Goal: Information Seeking & Learning: Learn about a topic

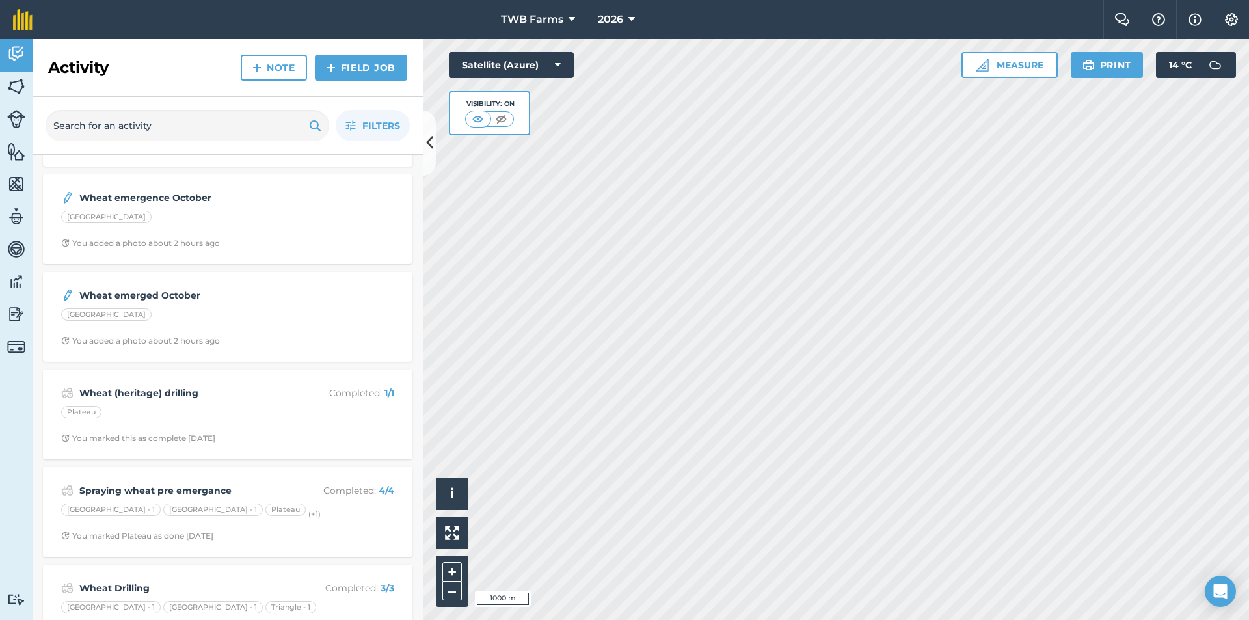
scroll to position [845, 0]
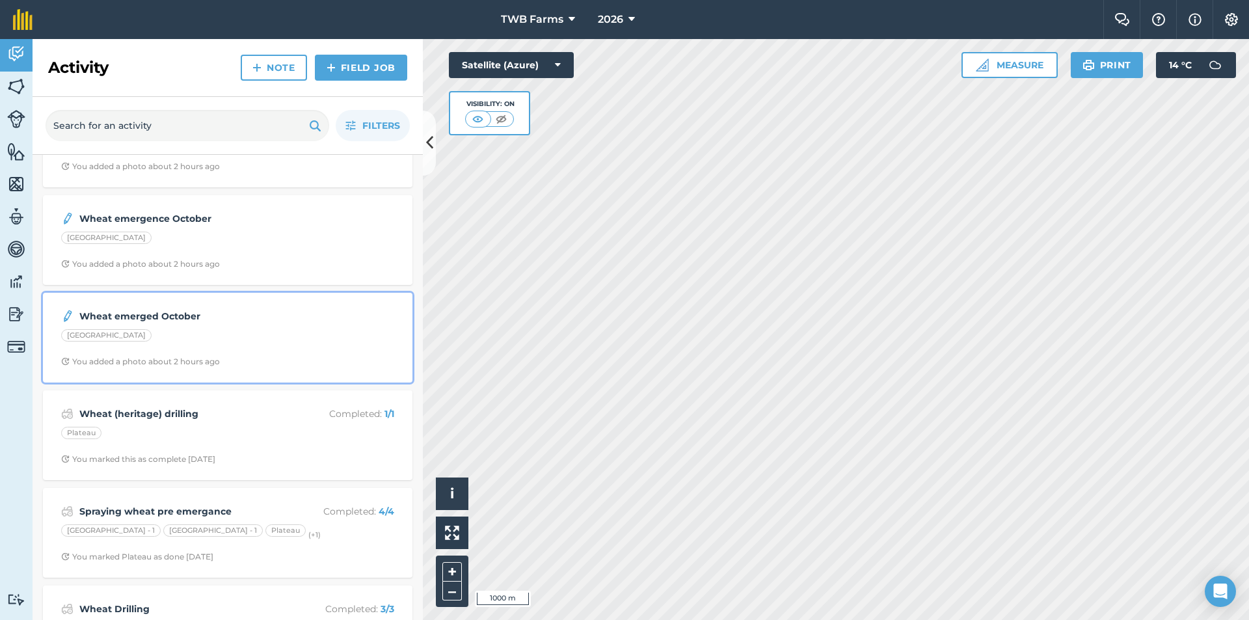
click at [169, 333] on div "[GEOGRAPHIC_DATA]" at bounding box center [227, 337] width 333 height 17
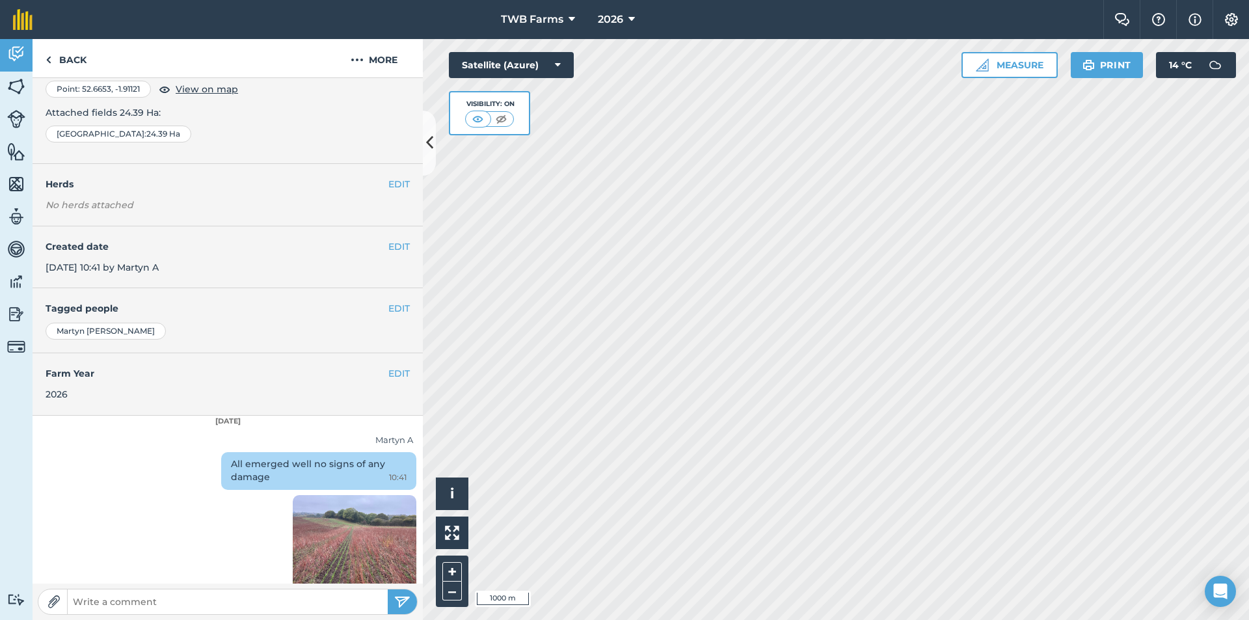
scroll to position [116, 0]
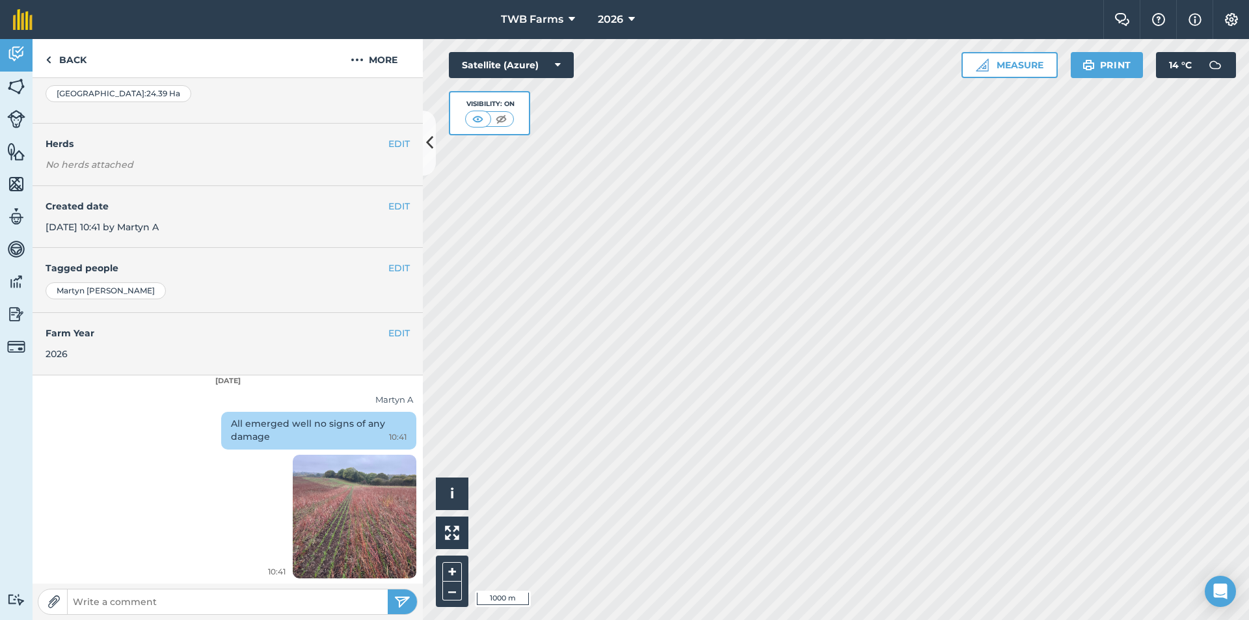
click at [333, 544] on img at bounding box center [355, 516] width 124 height 165
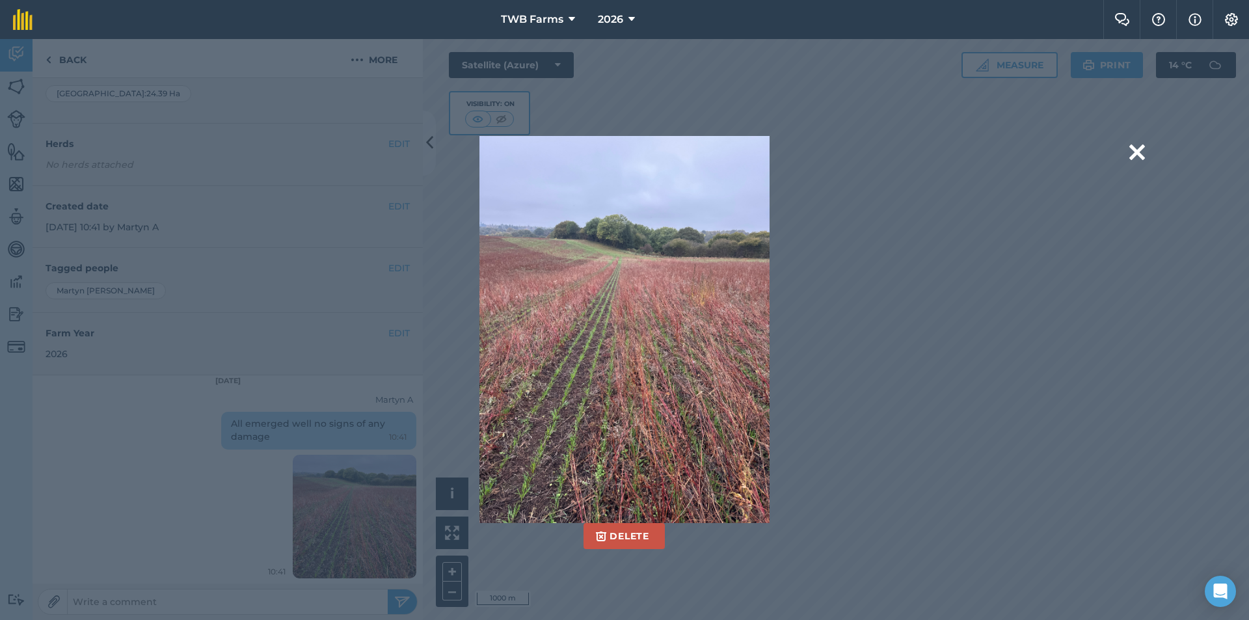
click at [585, 414] on img at bounding box center [624, 329] width 290 height 387
click at [647, 357] on img at bounding box center [624, 329] width 290 height 387
click at [626, 336] on img at bounding box center [624, 329] width 290 height 387
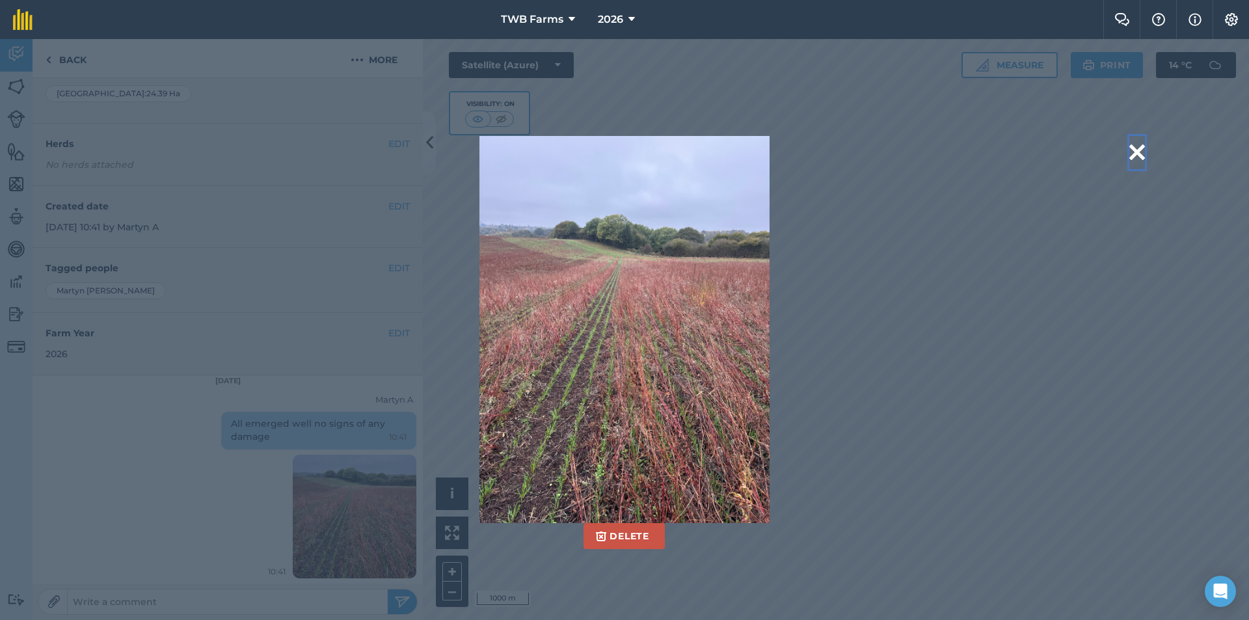
click at [1132, 150] on button at bounding box center [1137, 152] width 16 height 33
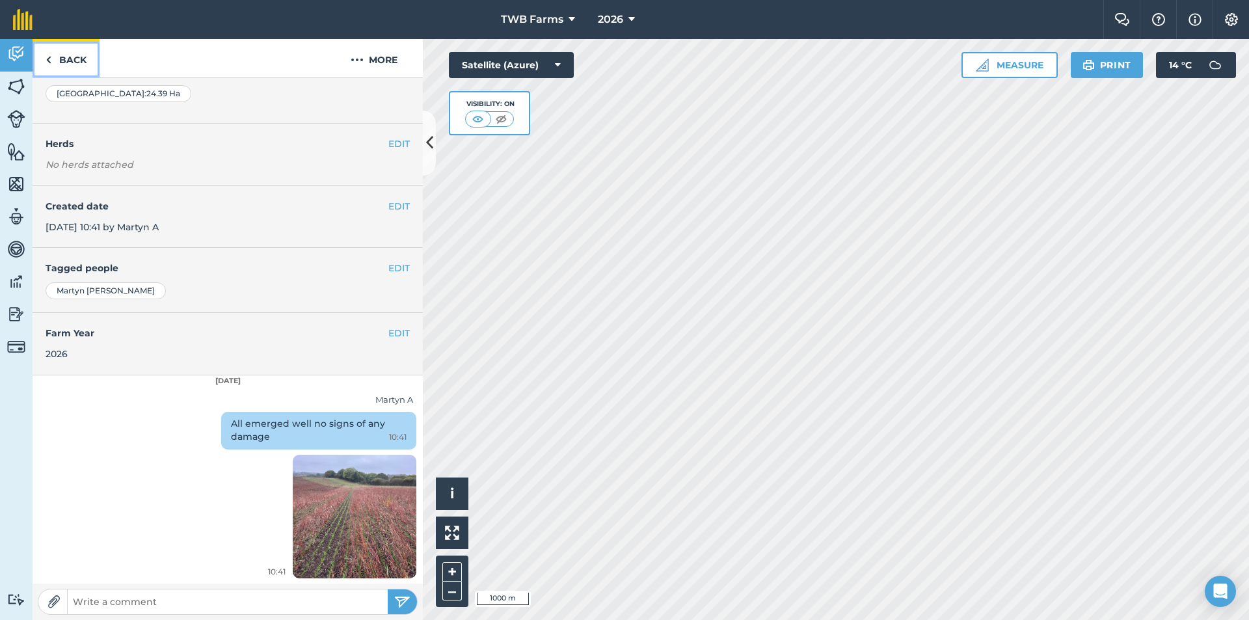
click at [59, 57] on link "Back" at bounding box center [66, 58] width 67 height 38
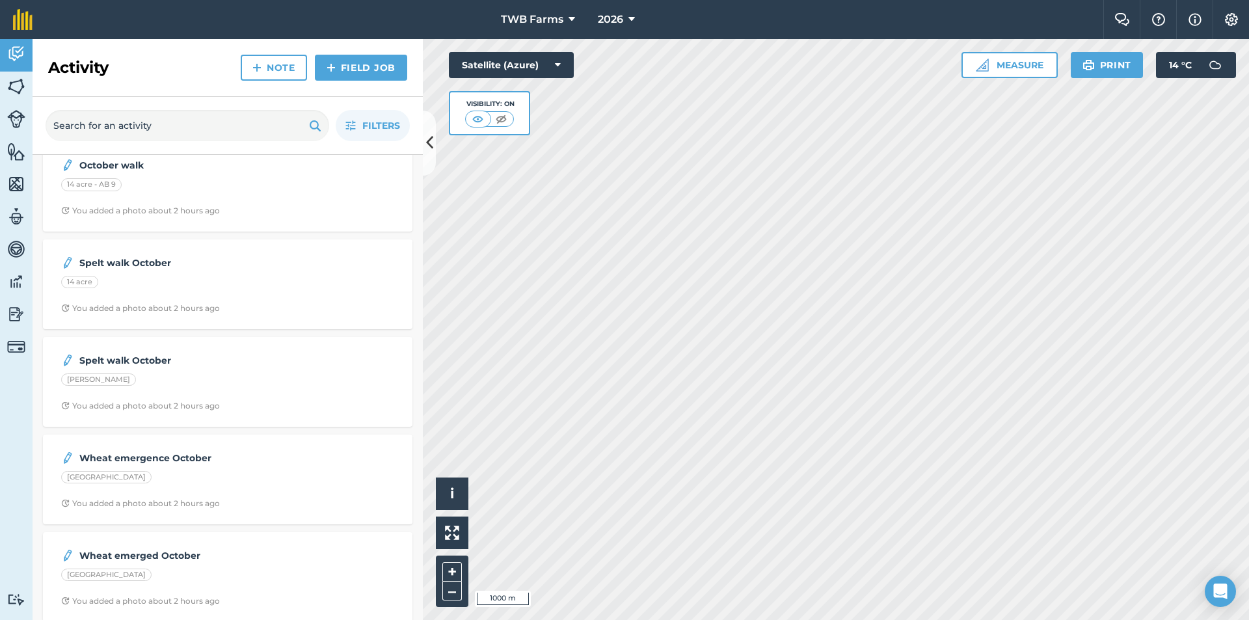
scroll to position [650, 0]
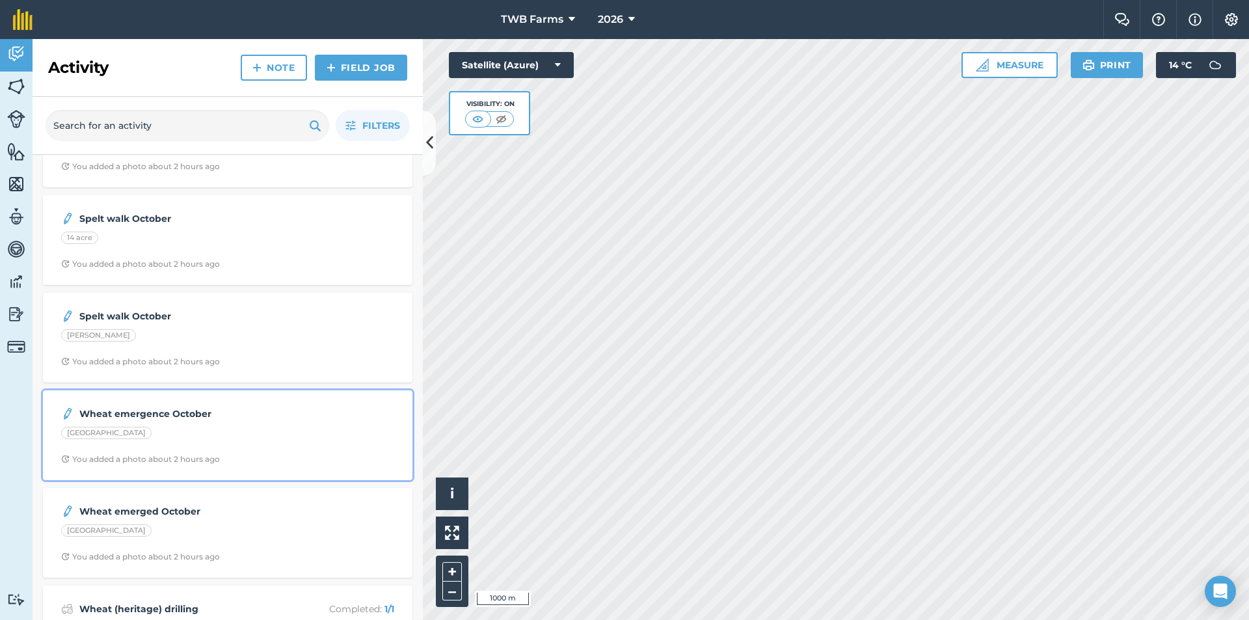
click at [133, 437] on div "[GEOGRAPHIC_DATA]" at bounding box center [227, 435] width 333 height 17
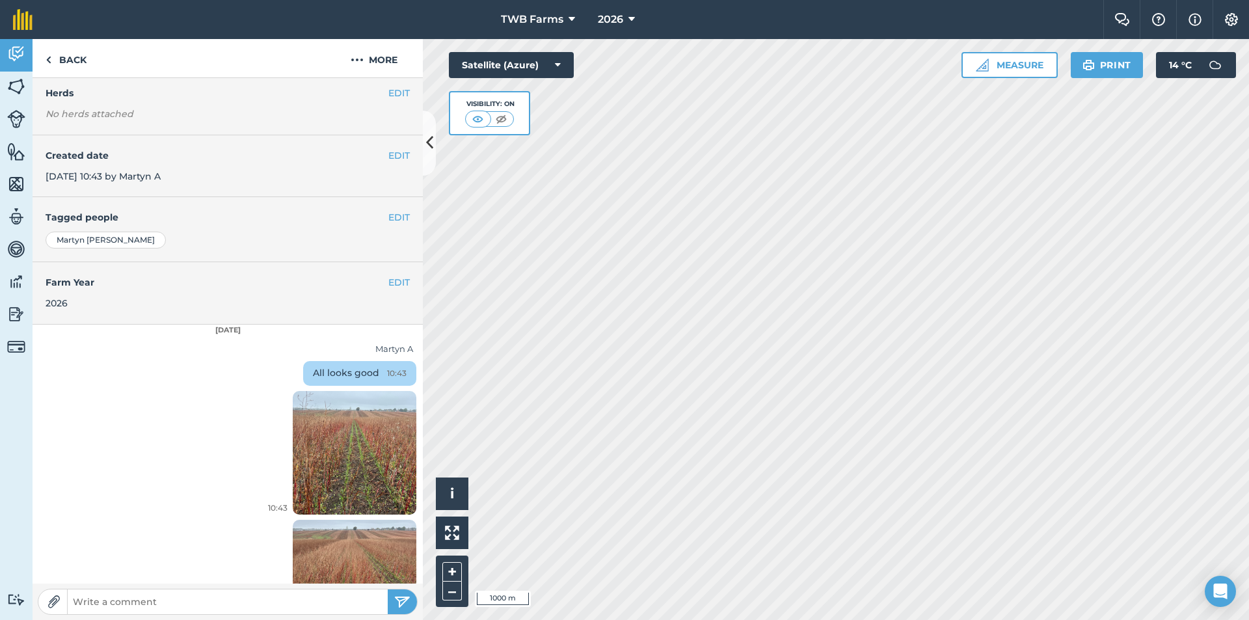
scroll to position [232, 0]
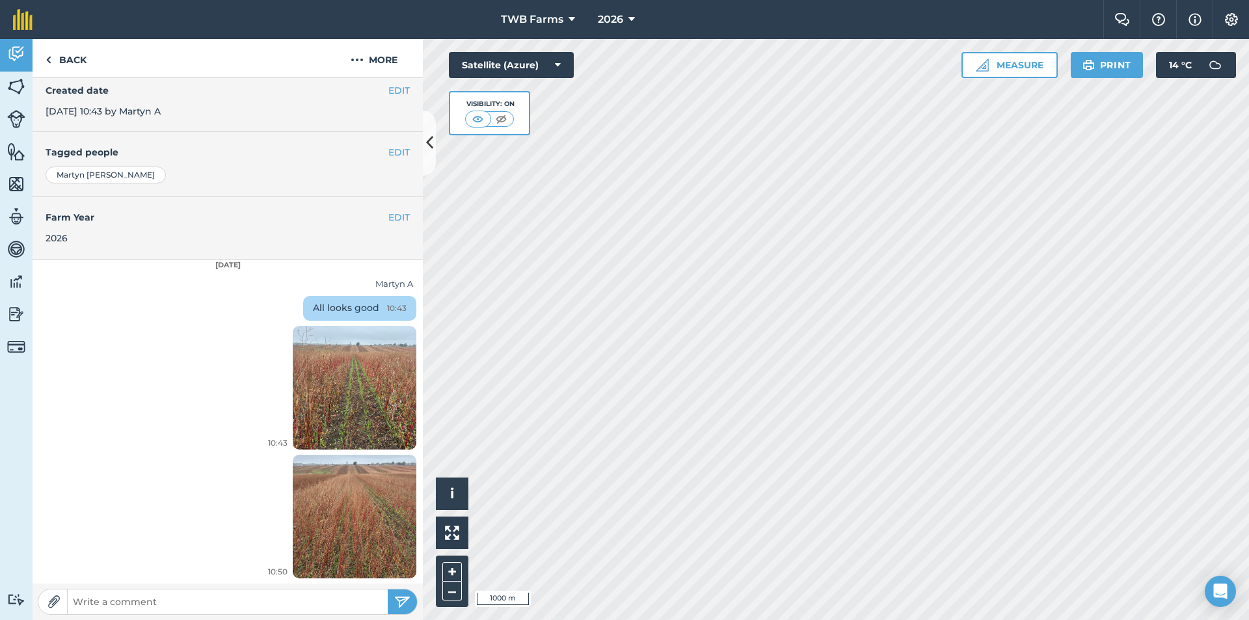
click at [342, 416] on img at bounding box center [355, 387] width 124 height 165
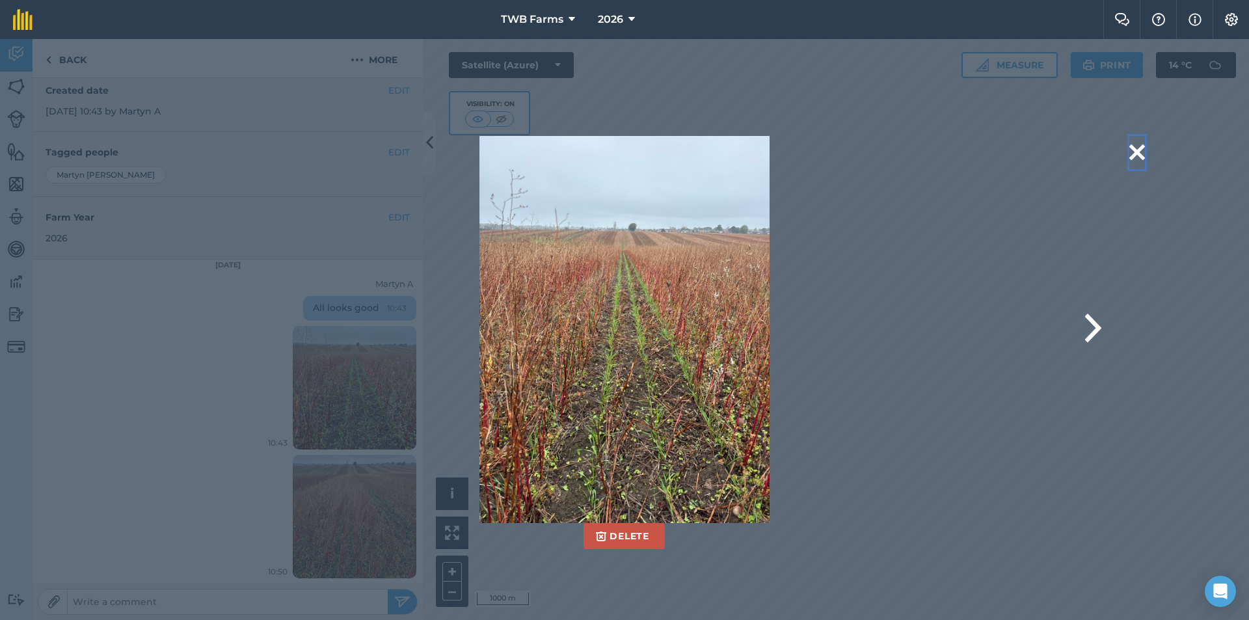
click at [1138, 153] on button at bounding box center [1137, 152] width 16 height 33
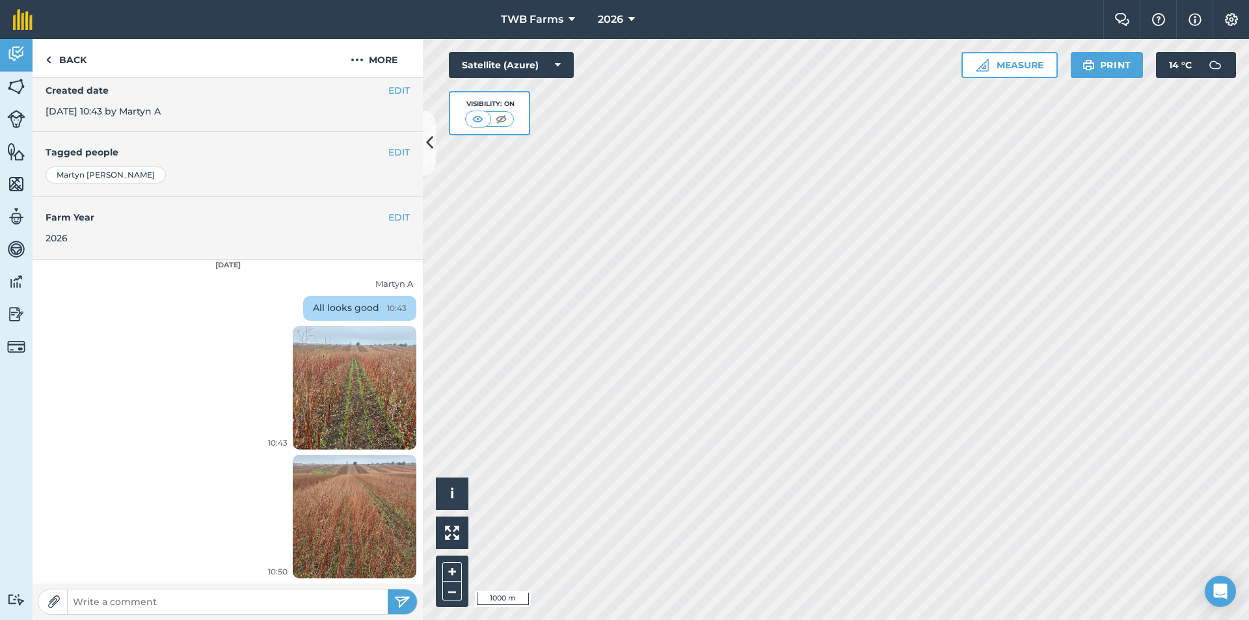
click at [352, 496] on img at bounding box center [355, 516] width 124 height 165
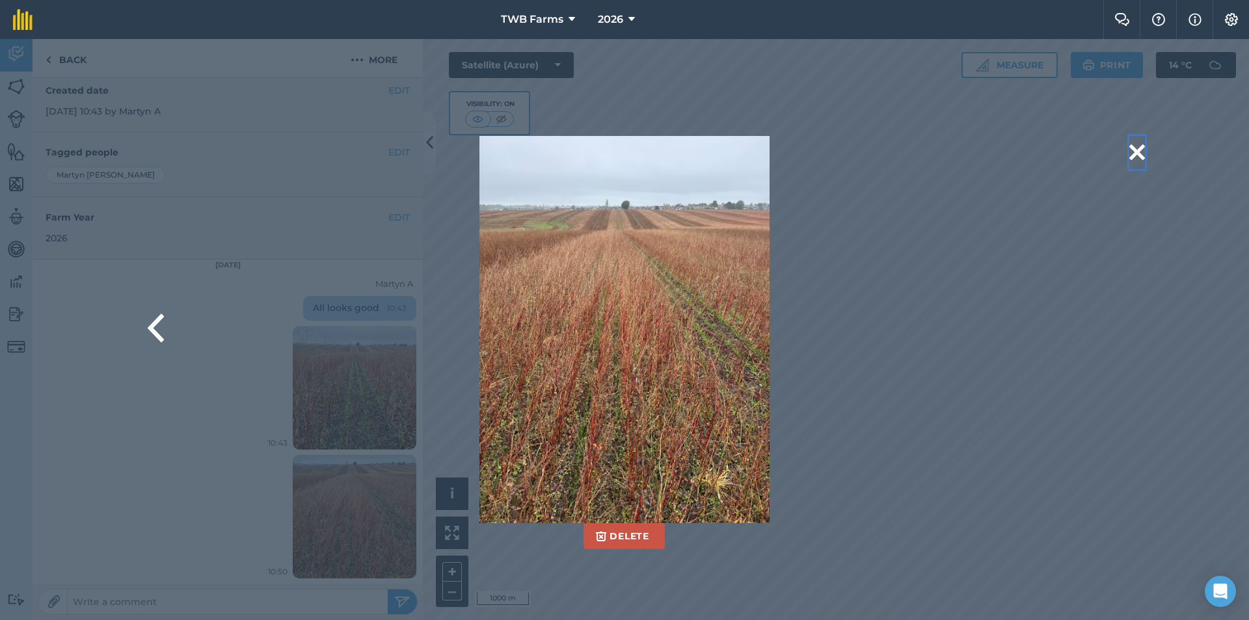
click at [1141, 151] on button at bounding box center [1137, 152] width 16 height 33
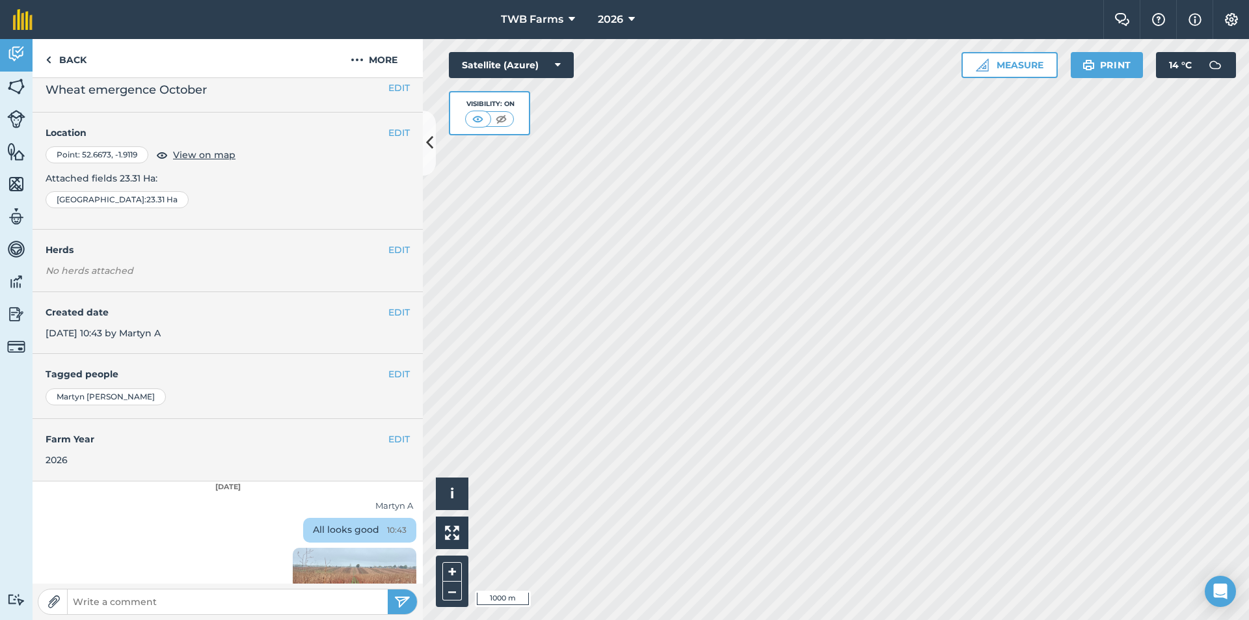
scroll to position [0, 0]
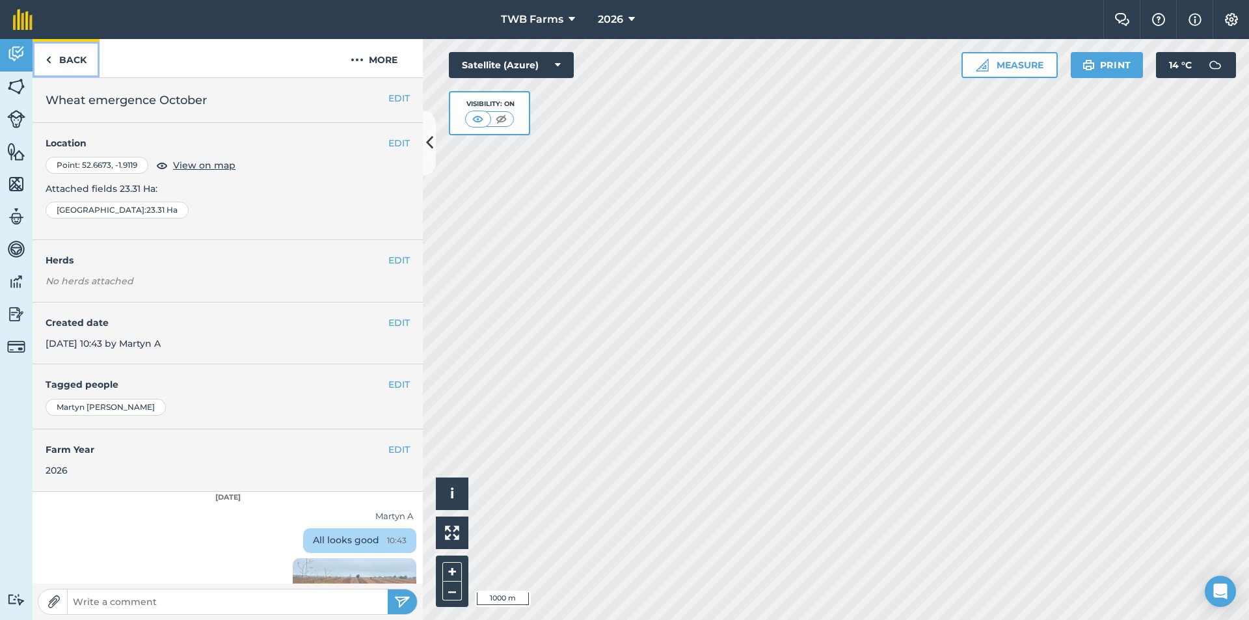
click at [53, 57] on link "Back" at bounding box center [66, 58] width 67 height 38
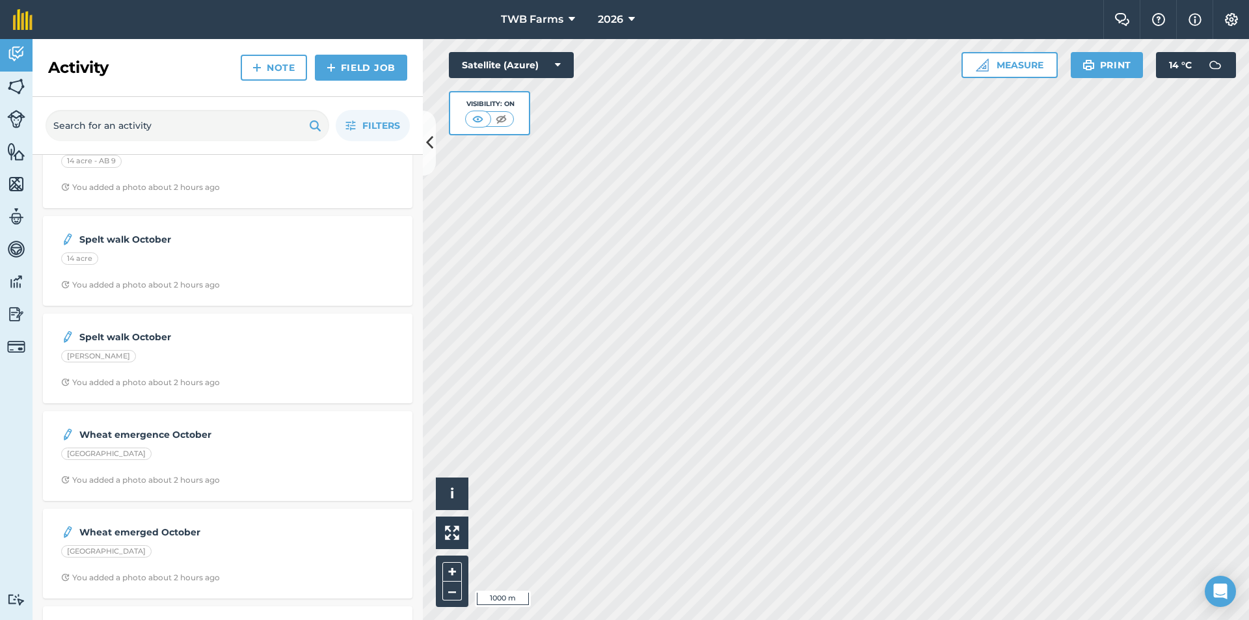
scroll to position [650, 0]
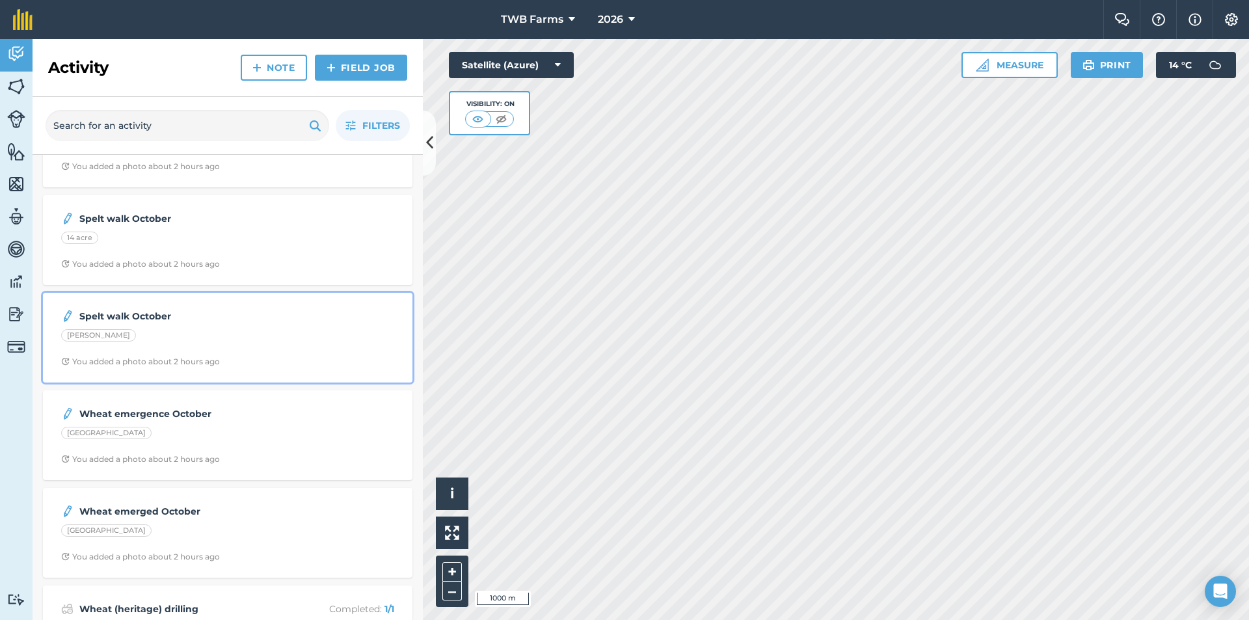
click at [129, 315] on strong "Spelt walk October" at bounding box center [182, 316] width 206 height 14
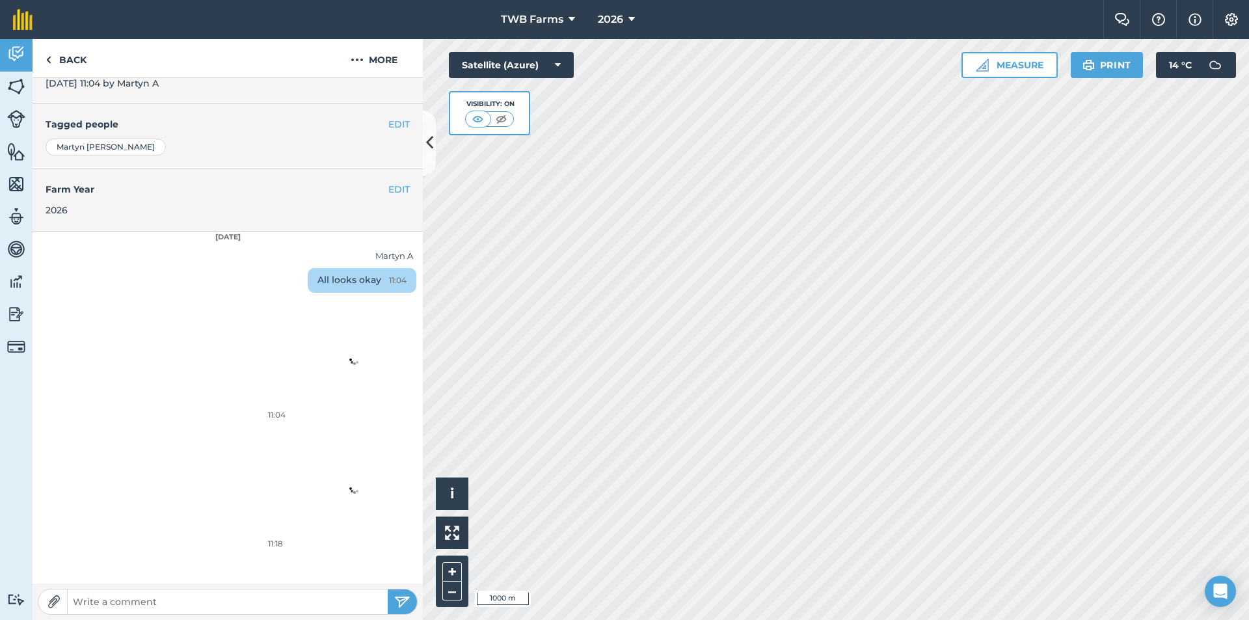
scroll to position [361, 0]
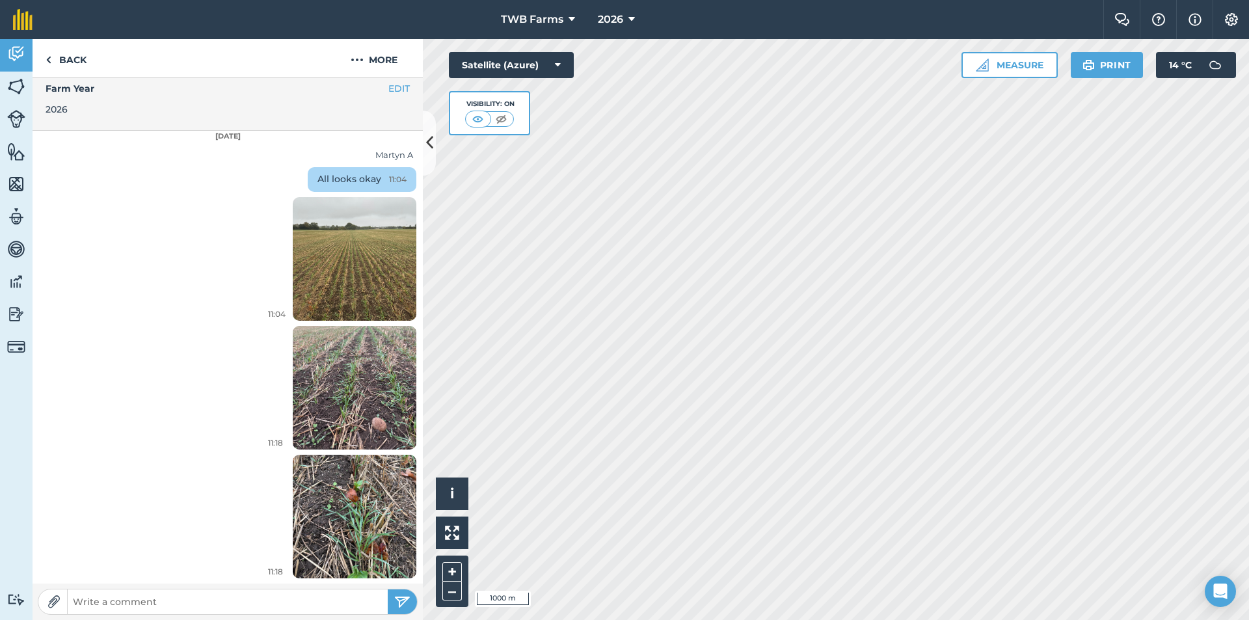
click at [348, 270] on img at bounding box center [355, 258] width 124 height 165
